Goal: Understand process/instructions

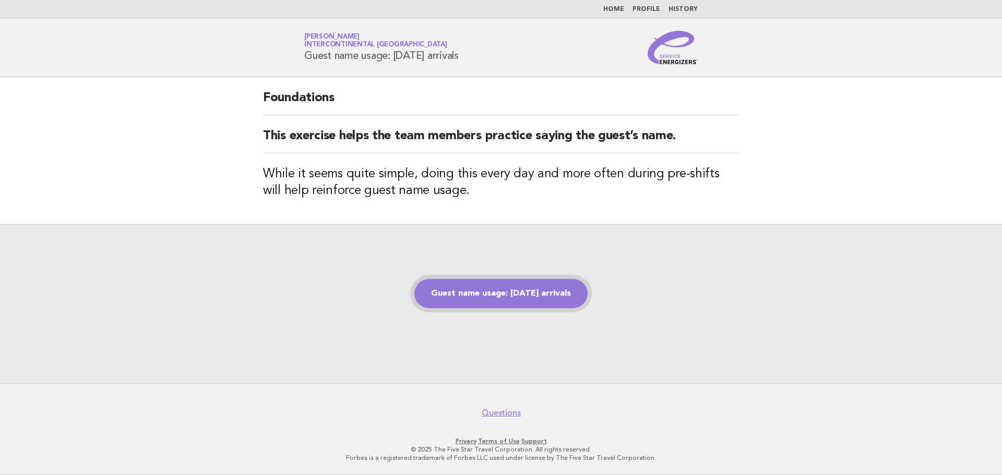
click at [555, 299] on link "Guest name usage: [DATE] arrivals" at bounding box center [500, 293] width 173 height 29
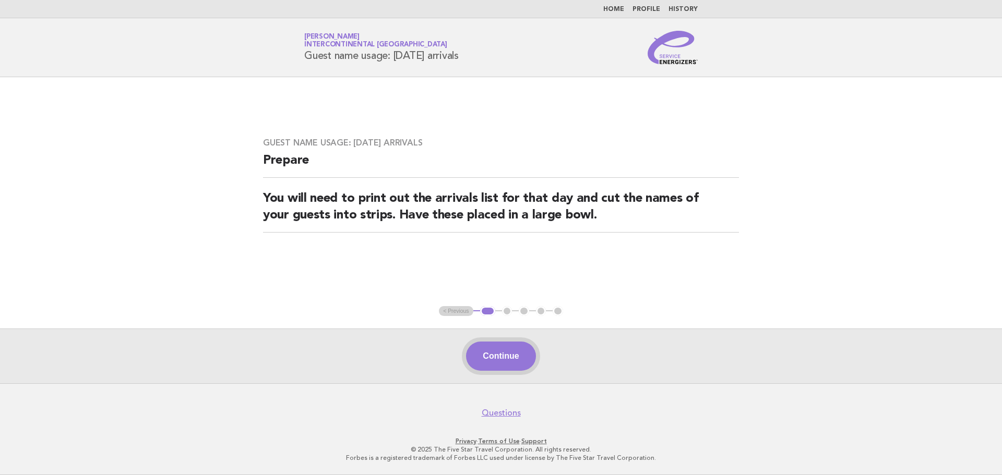
click at [523, 369] on button "Continue" at bounding box center [500, 356] width 69 height 29
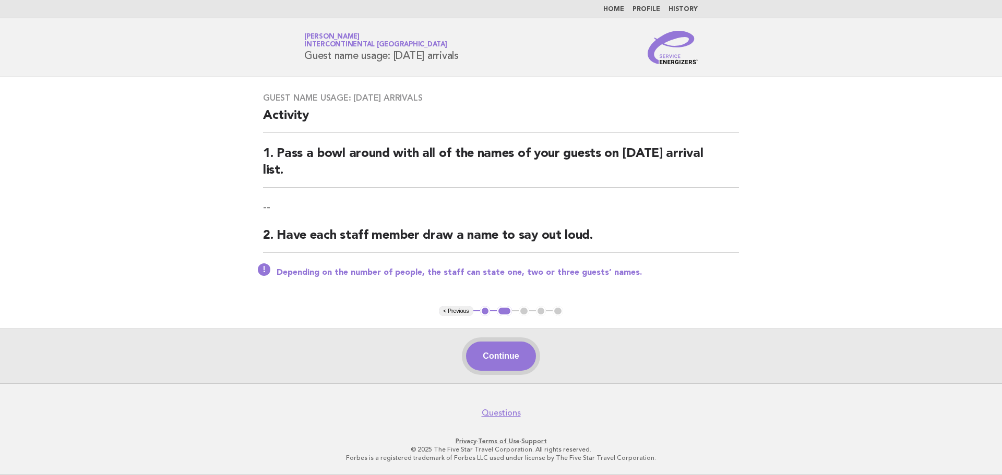
click at [521, 365] on button "Continue" at bounding box center [500, 356] width 69 height 29
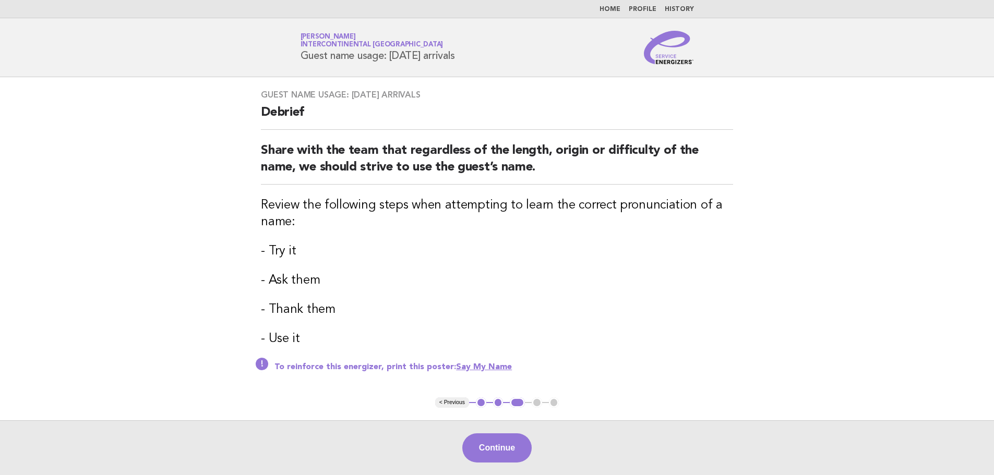
click at [495, 367] on link "Say My Name" at bounding box center [484, 367] width 56 height 8
click at [486, 440] on button "Continue" at bounding box center [496, 448] width 69 height 29
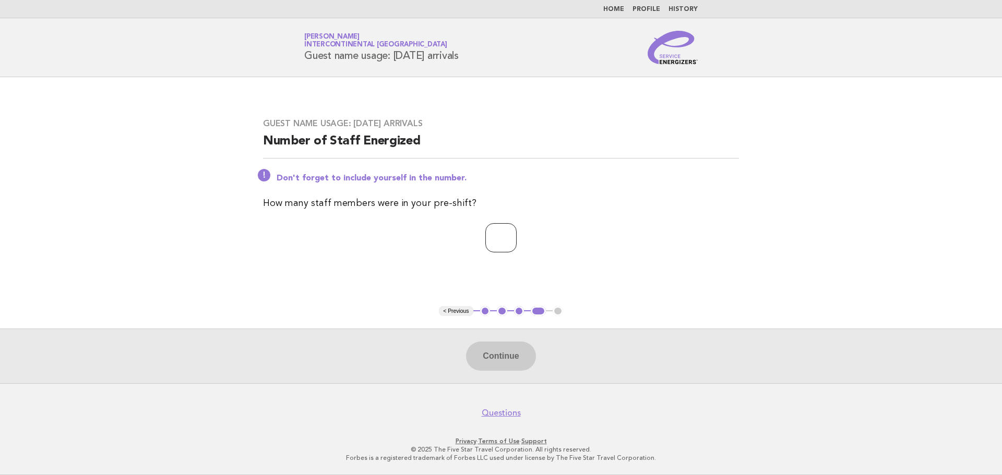
click at [505, 238] on input "number" at bounding box center [500, 237] width 31 height 29
type input "*"
click at [522, 353] on button "Continue" at bounding box center [500, 356] width 69 height 29
